Goal: Task Accomplishment & Management: Manage account settings

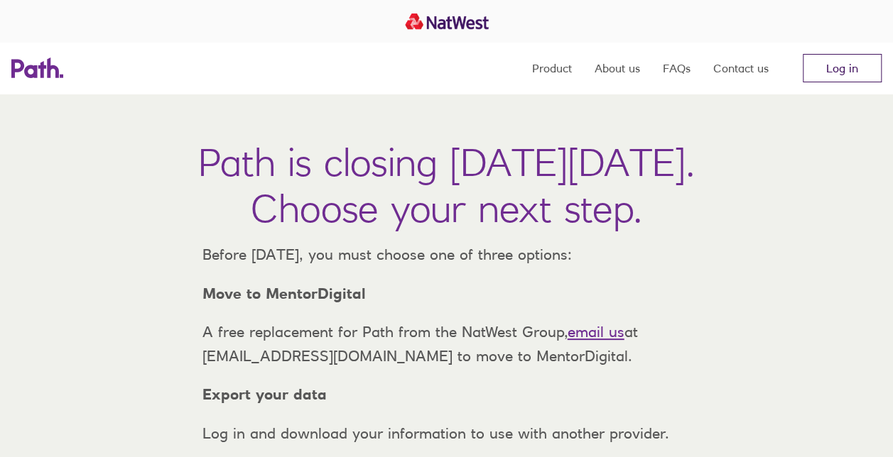
click at [845, 70] on link "Log in" at bounding box center [841, 68] width 79 height 28
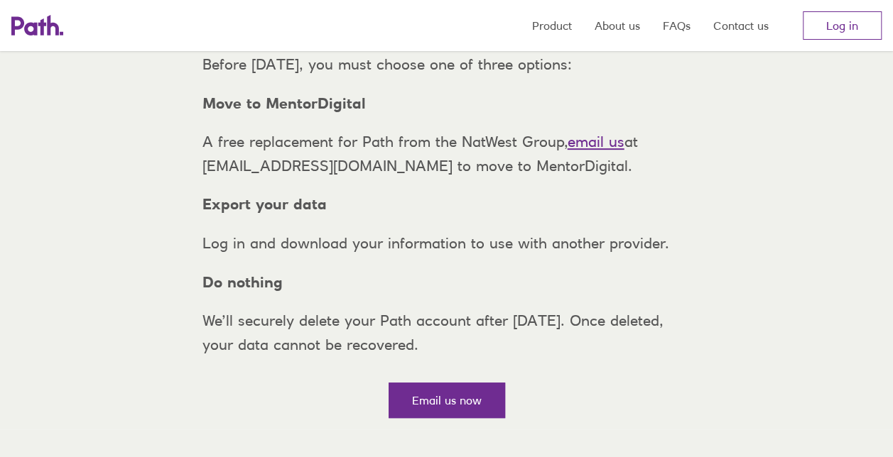
scroll to position [213, 0]
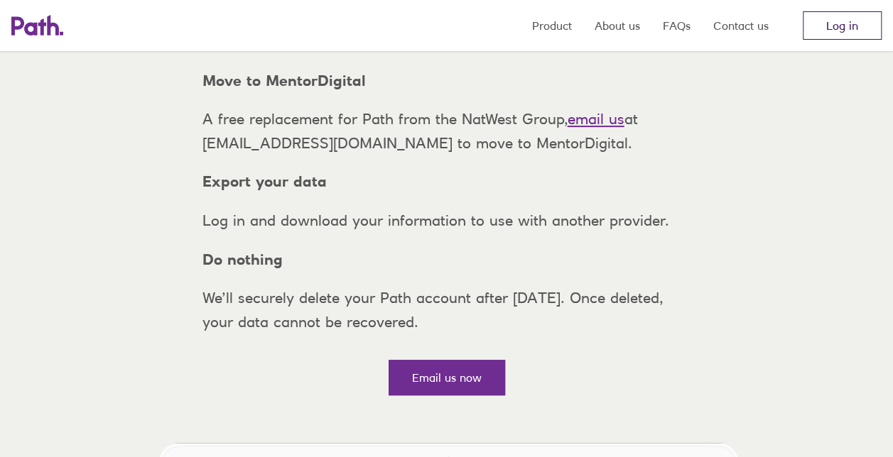
click at [834, 23] on link "Log in" at bounding box center [841, 25] width 79 height 28
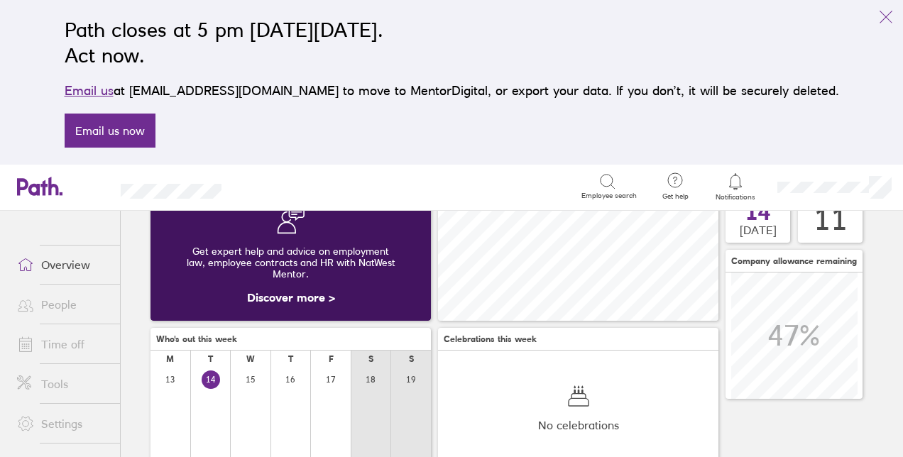
scroll to position [163, 0]
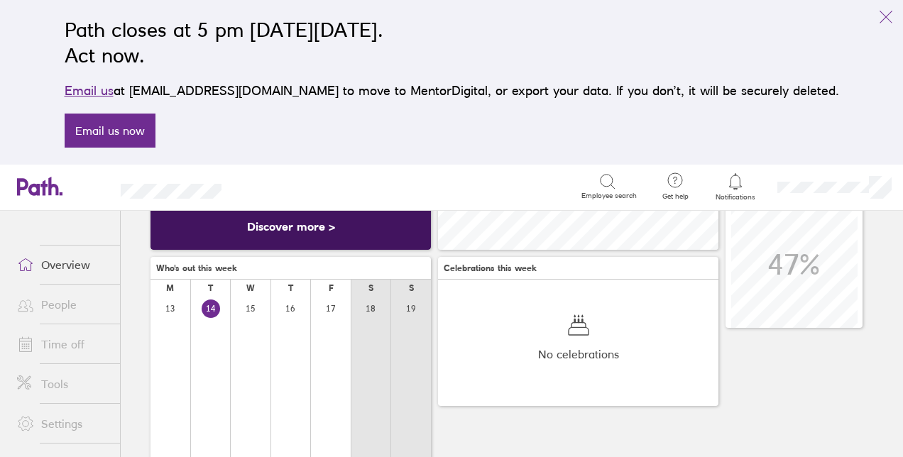
click at [329, 227] on link "Discover more >" at bounding box center [291, 226] width 88 height 14
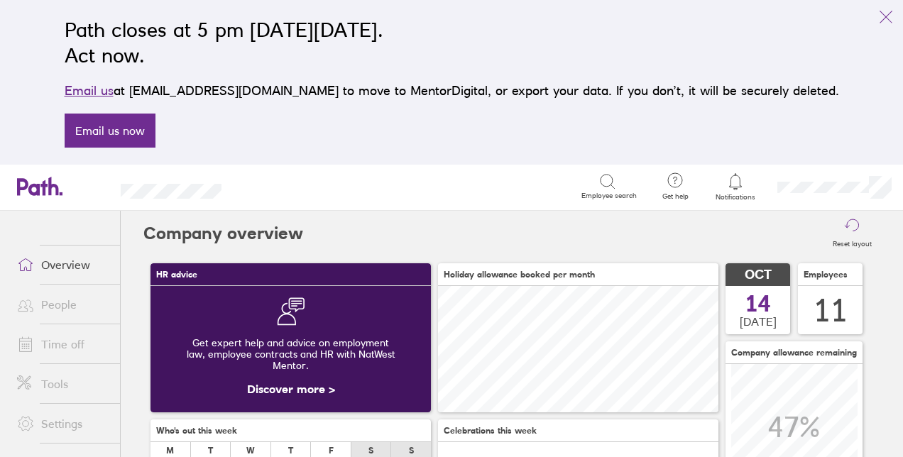
click at [760, 293] on span "14" at bounding box center [759, 304] width 26 height 23
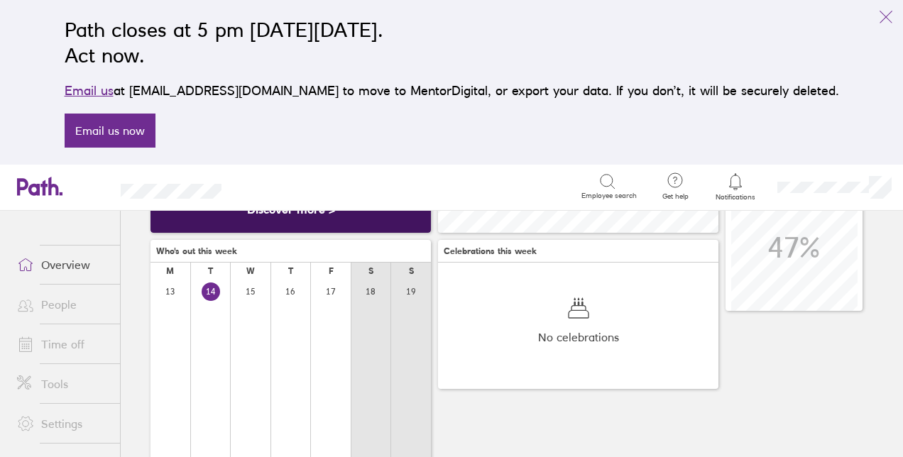
scroll to position [213, 0]
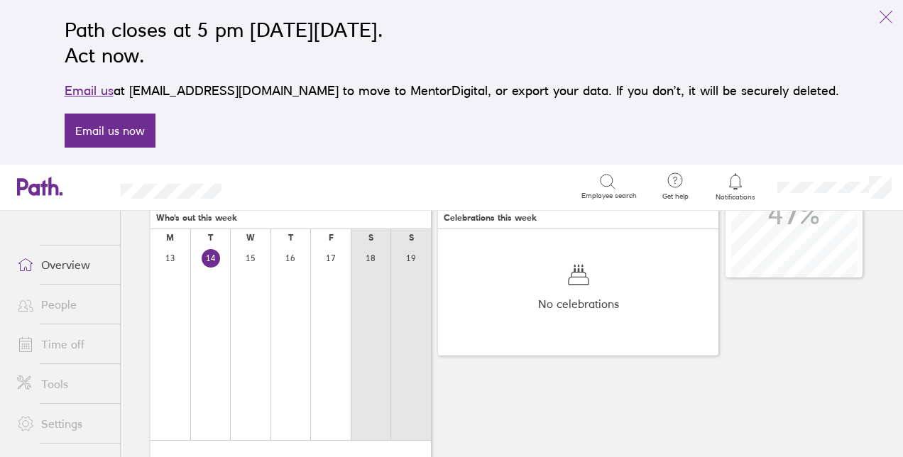
click at [378, 327] on div at bounding box center [371, 343] width 40 height 194
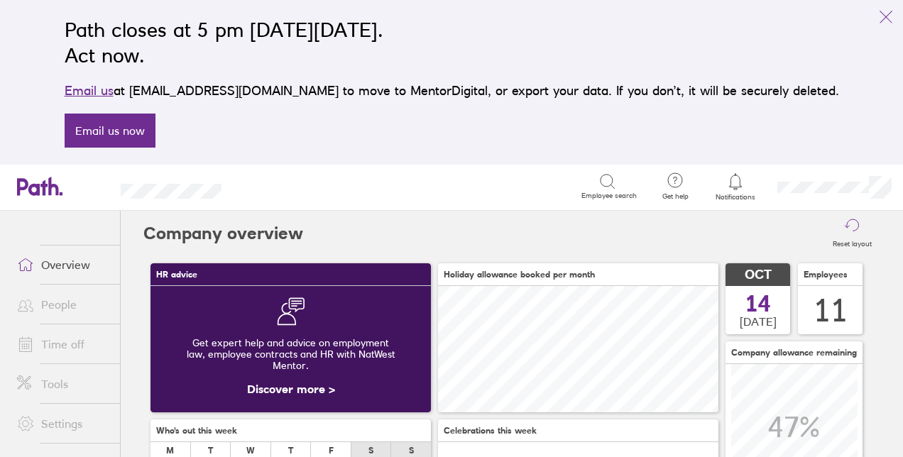
scroll to position [71, 0]
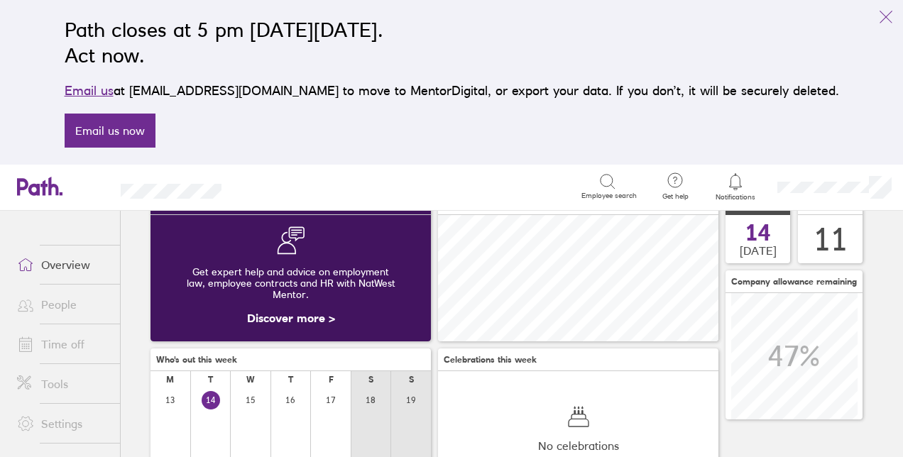
click at [219, 364] on span "Who's out this week" at bounding box center [196, 360] width 81 height 10
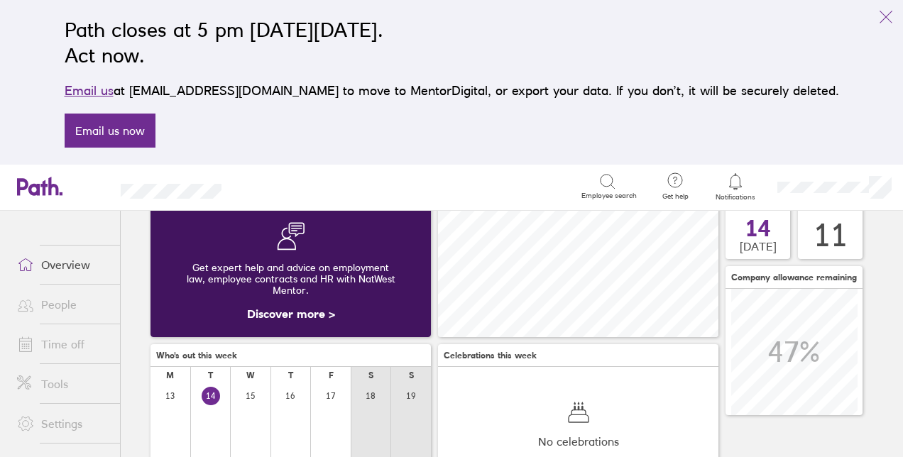
scroll to position [0, 0]
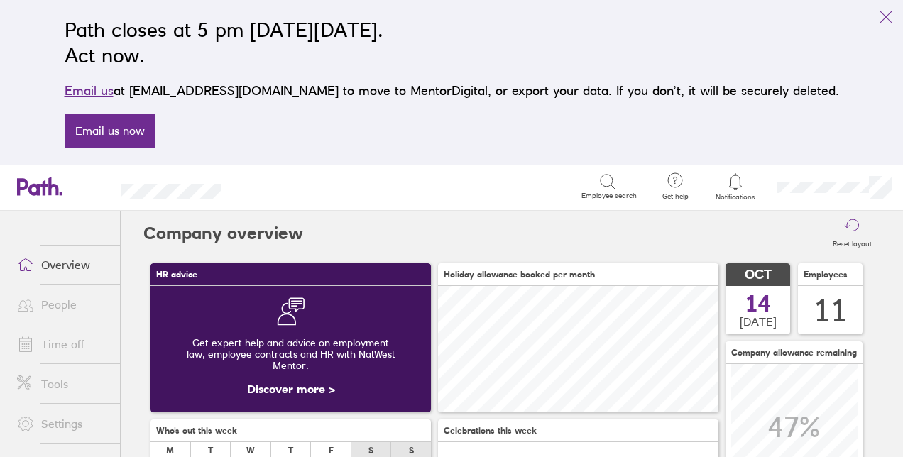
click at [740, 187] on icon at bounding box center [735, 181] width 12 height 16
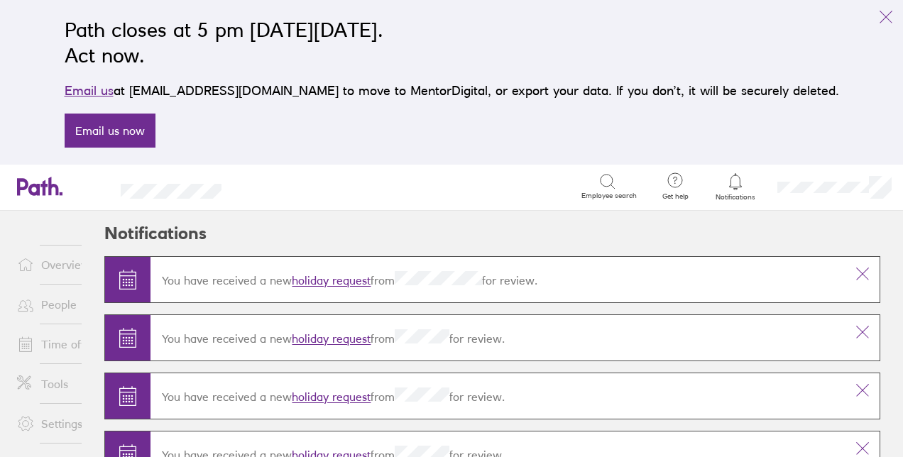
click at [341, 280] on link "holiday request" at bounding box center [331, 281] width 79 height 14
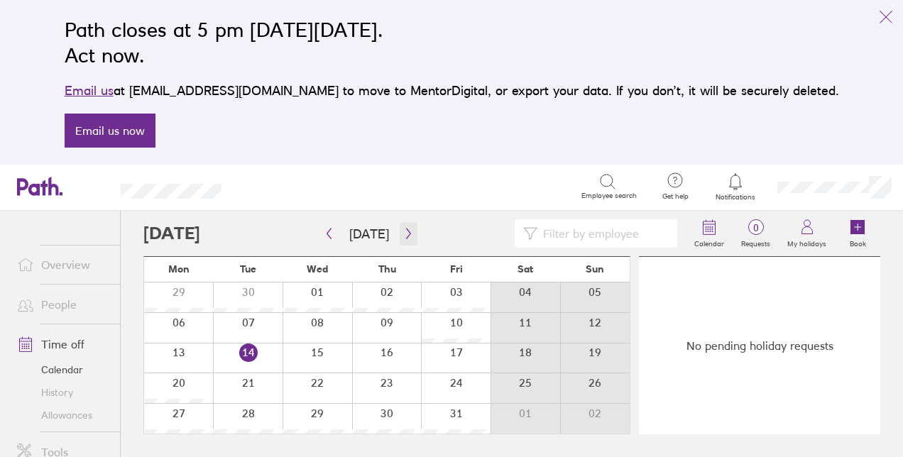
click at [403, 233] on icon "button" at bounding box center [408, 233] width 11 height 11
click at [828, 295] on div "No pending holiday requests" at bounding box center [759, 346] width 241 height 178
click at [633, 304] on main "Today December 2025 Mon Tue Wed Thu Fri Sat Sun 01 02 03 04 05 06 07 08 09 10 1…" at bounding box center [511, 334] width 737 height 246
click at [329, 236] on icon "button" at bounding box center [329, 234] width 4 height 11
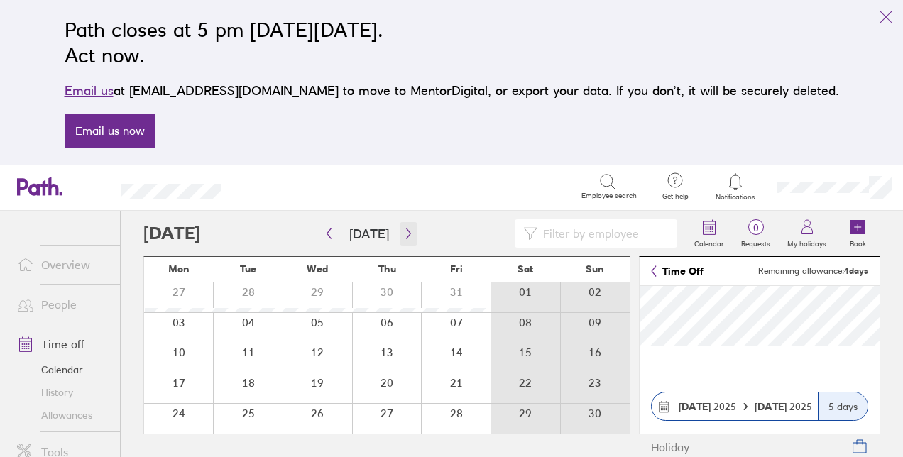
click at [403, 232] on icon "button" at bounding box center [408, 233] width 11 height 11
